Goal: Complete application form

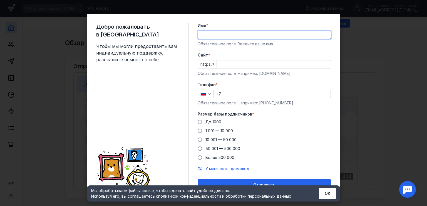
drag, startPoint x: 0, startPoint y: 0, endPoint x: 216, endPoint y: 33, distance: 218.3
click at [216, 33] on input "Имя *" at bounding box center [264, 35] width 133 height 8
type input "[PERSON_NAME]"
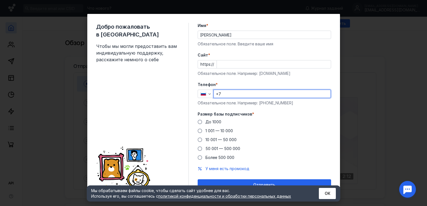
click at [225, 92] on input "+7" at bounding box center [272, 94] width 117 height 8
type input "[PHONE_NUMBER]"
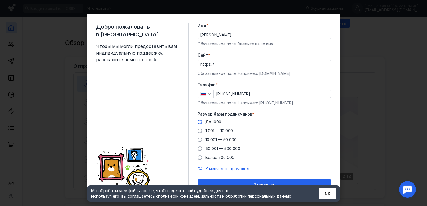
click at [198, 121] on span at bounding box center [200, 122] width 4 height 4
click at [0, 0] on input "До 1000" at bounding box center [0, 0] width 0 height 0
click at [228, 62] on div "Cайт * https:// Обязательное поле. Например: [DOMAIN_NAME]" at bounding box center [264, 64] width 133 height 24
click at [228, 62] on input "Cайт *" at bounding box center [274, 64] width 114 height 8
type input "t"
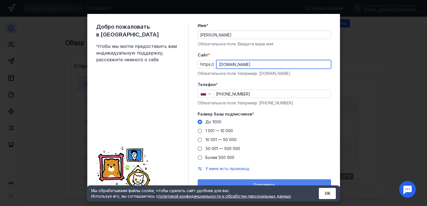
type input "[DOMAIN_NAME]"
click at [248, 181] on div "Отправить" at bounding box center [264, 184] width 133 height 11
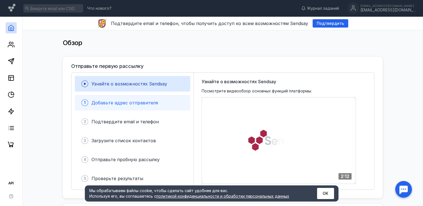
click at [132, 101] on span "Добавьте адрес отправителя" at bounding box center [124, 103] width 66 height 6
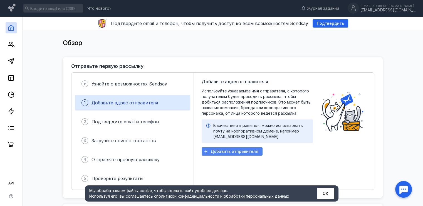
click at [213, 153] on span "Добавить отправителя" at bounding box center [234, 151] width 48 height 5
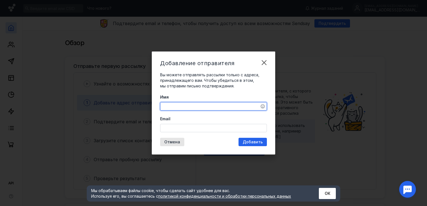
click at [183, 108] on textarea "Имя" at bounding box center [213, 106] width 106 height 8
type textarea "F"
type textarea "Anastasiia"
click at [175, 126] on input "Email" at bounding box center [213, 128] width 106 height 8
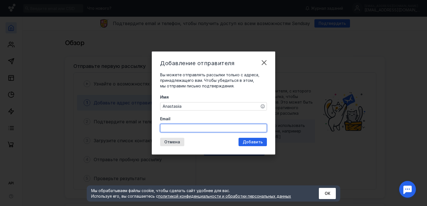
type input "[EMAIL_ADDRESS][DOMAIN_NAME]"
click at [252, 145] on div "Добавление отправителя Вы можете отправлять рассылки только с адреса, принадлеж…" at bounding box center [213, 102] width 123 height 103
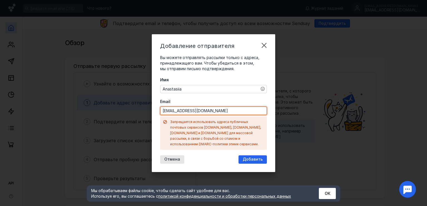
drag, startPoint x: 232, startPoint y: 114, endPoint x: 155, endPoint y: 113, distance: 77.3
click at [155, 113] on div "Добавление отправителя Вы можете отправлять рассылки только с адреса, принадлеж…" at bounding box center [213, 103] width 123 height 138
